Goal: Obtain resource: Download file/media

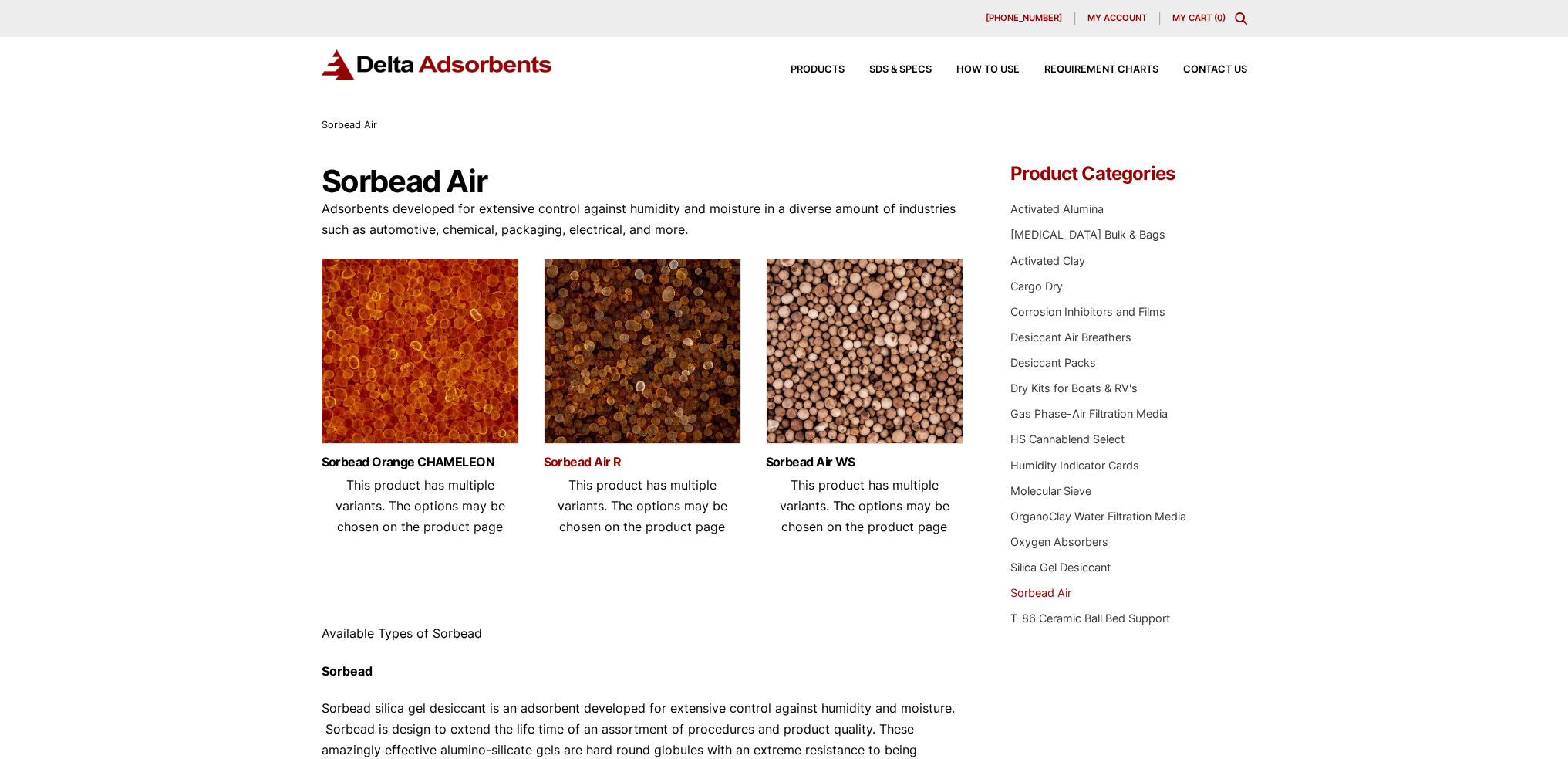
click at [594, 456] on link "Sorbead Air R" at bounding box center [643, 461] width 198 height 13
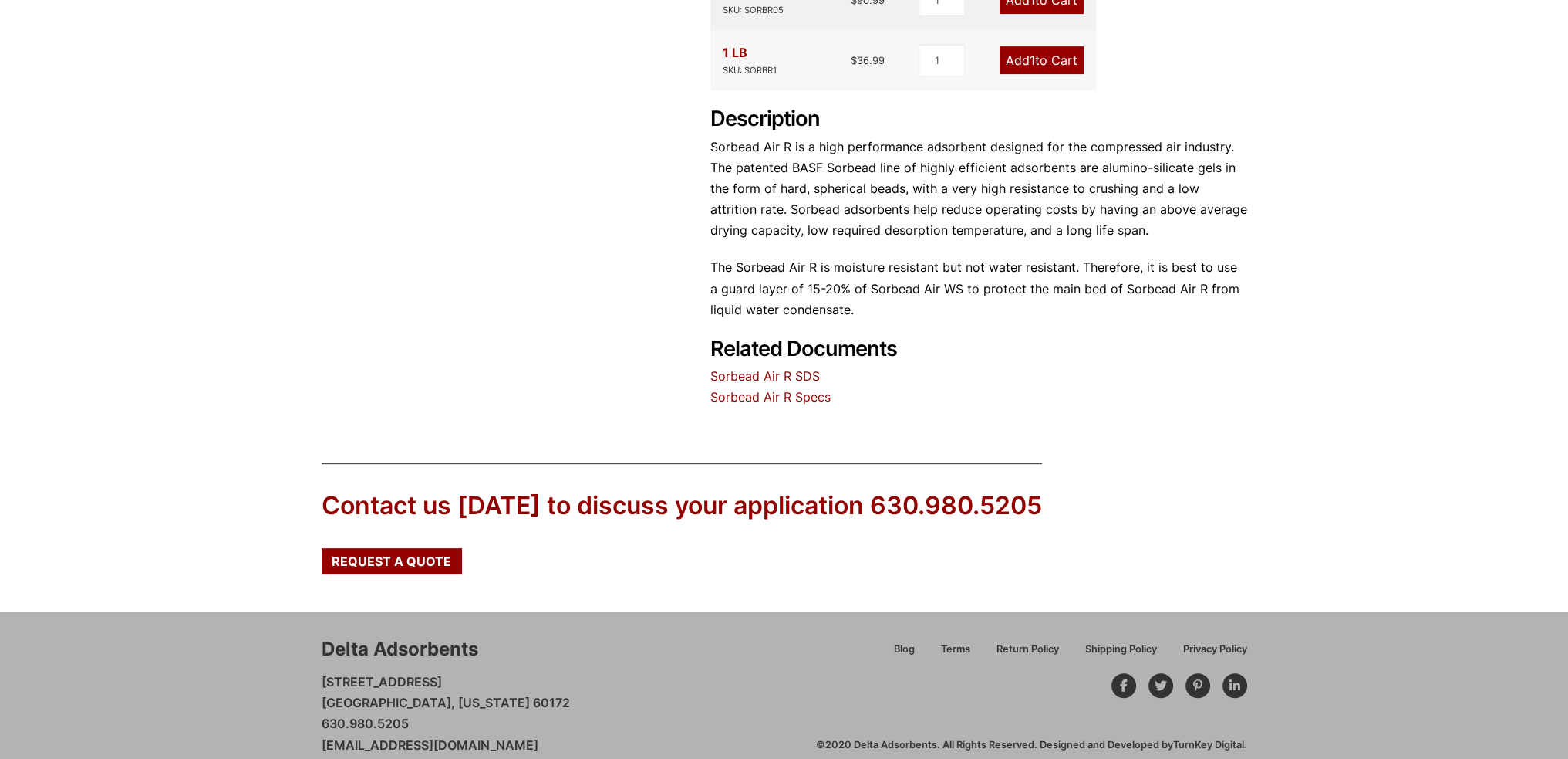
scroll to position [694, 0]
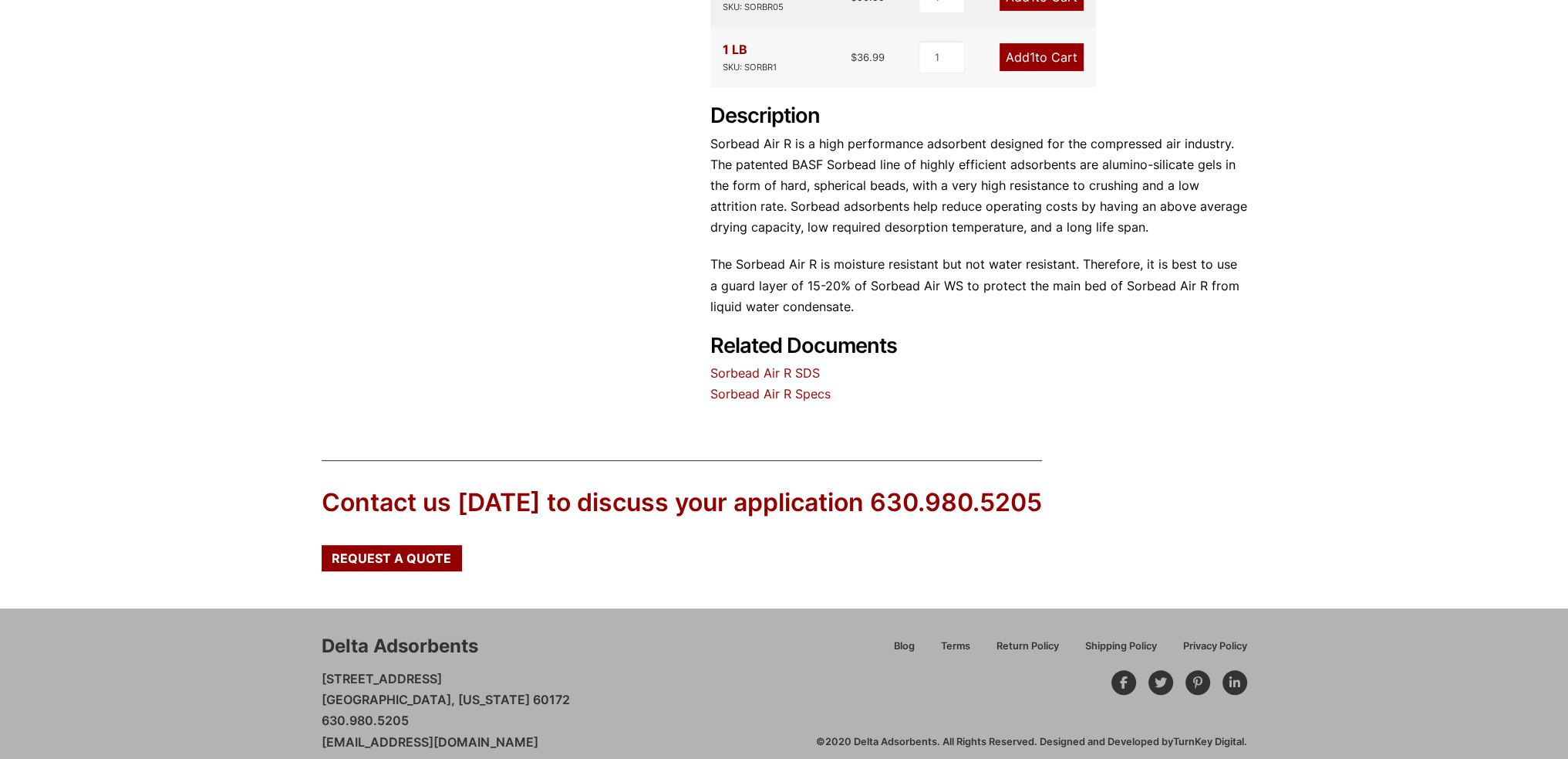
click at [747, 369] on link "Sorbead Air R SDS" at bounding box center [765, 373] width 110 height 15
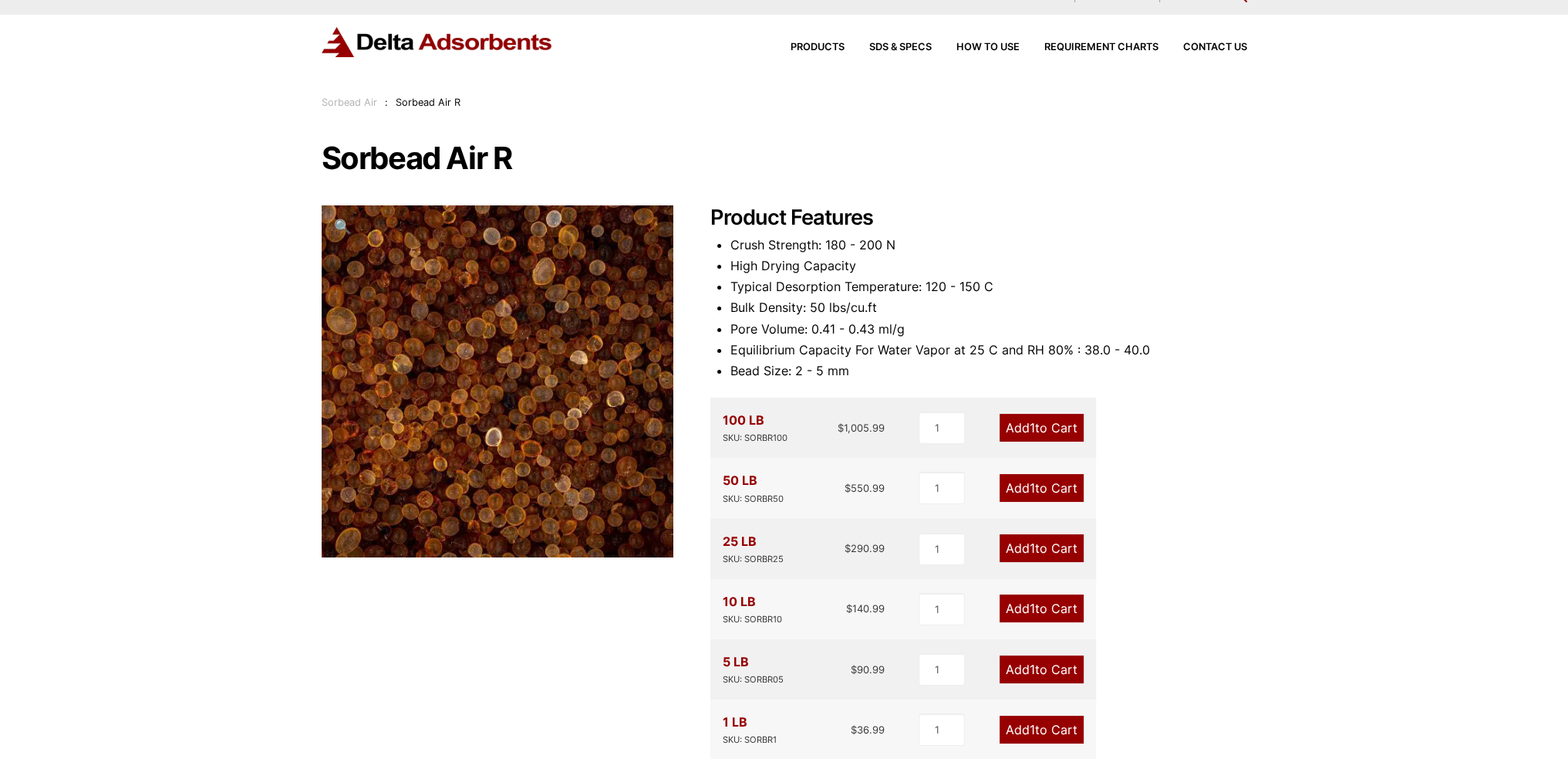
scroll to position [0, 0]
